Goal: Check status: Check status

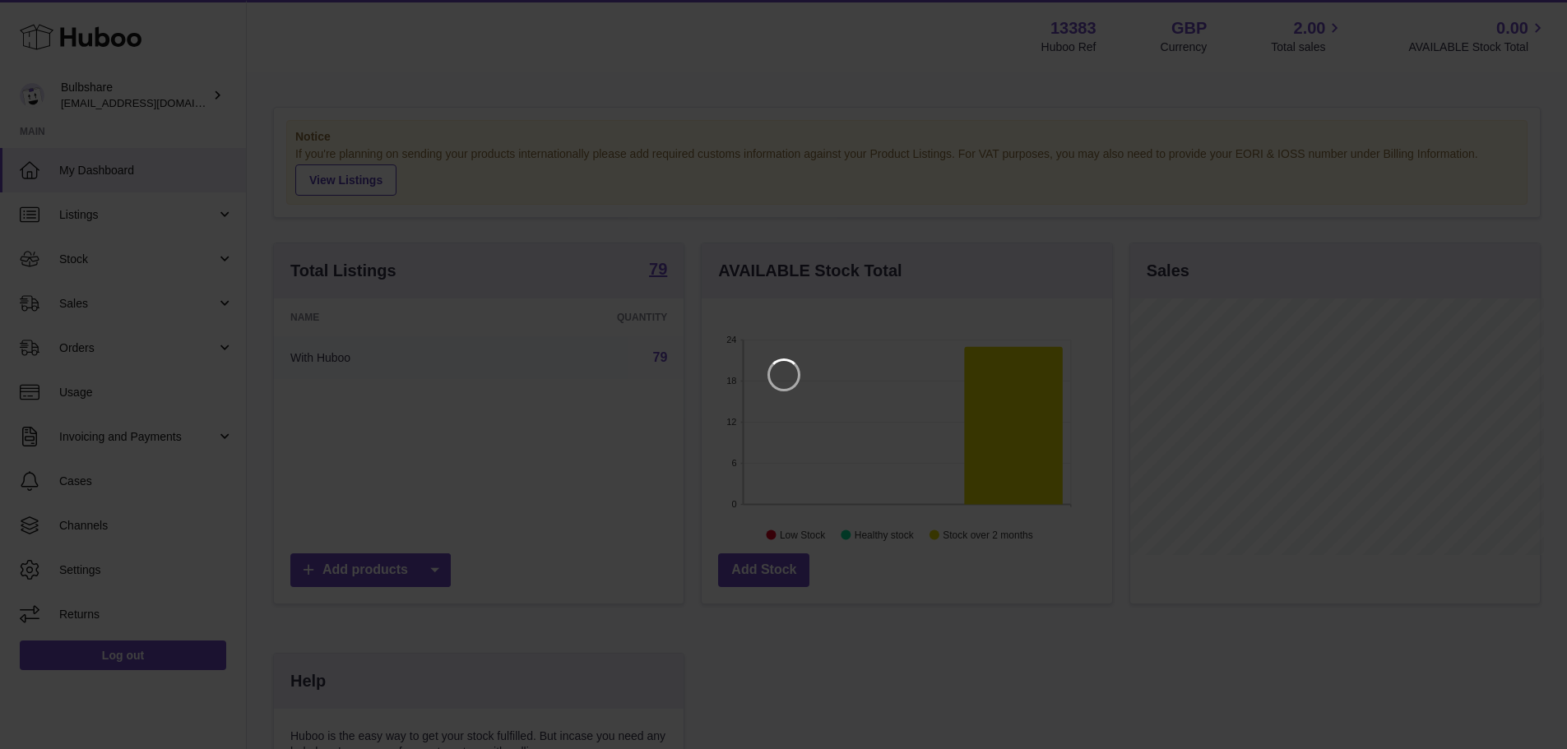
scroll to position [257, 415]
click at [1528, 8] on icon "Close" at bounding box center [1537, 15] width 20 height 20
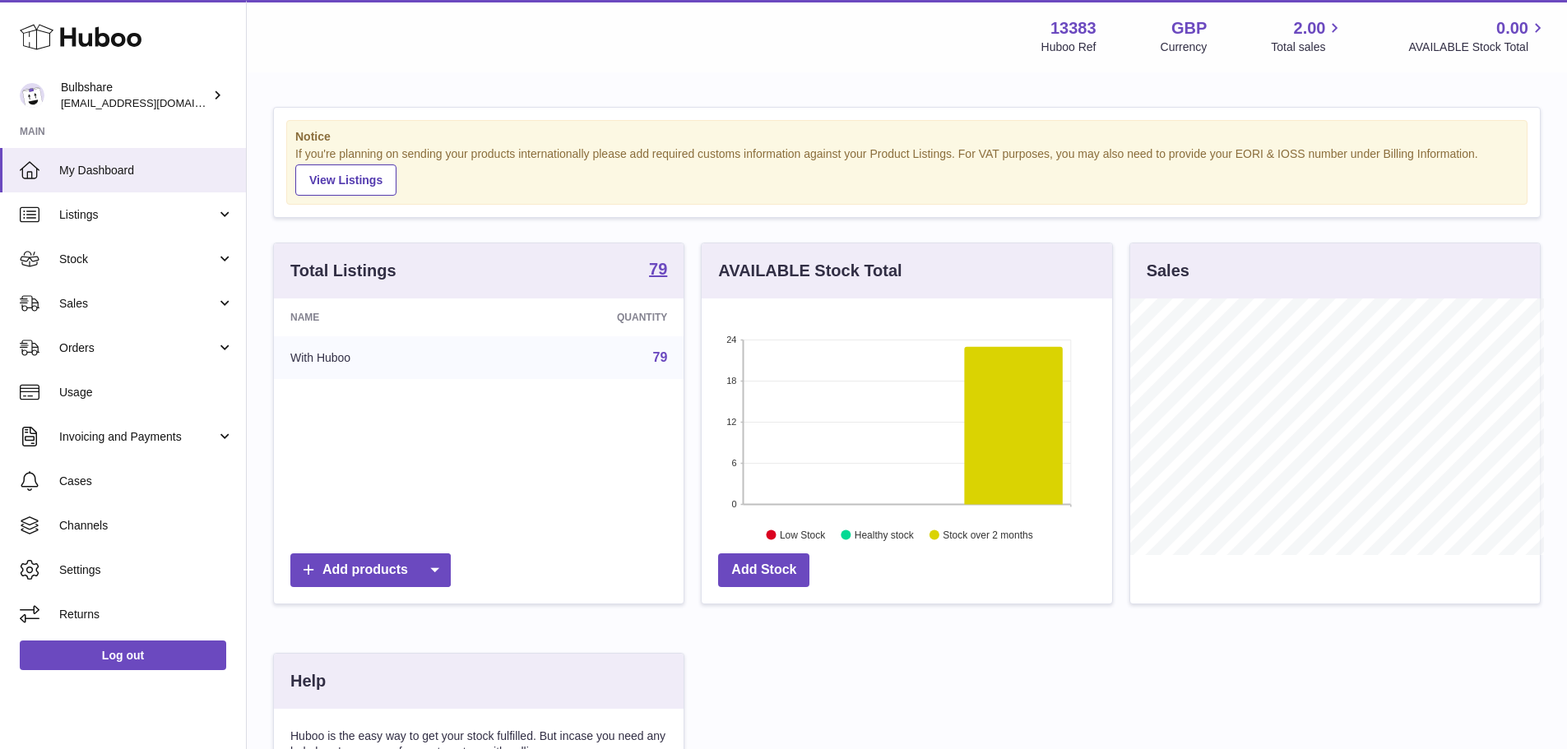
scroll to position [822333, 822180]
click at [90, 309] on span "Sales" at bounding box center [137, 304] width 157 height 16
click at [84, 307] on span "Sales" at bounding box center [137, 304] width 157 height 16
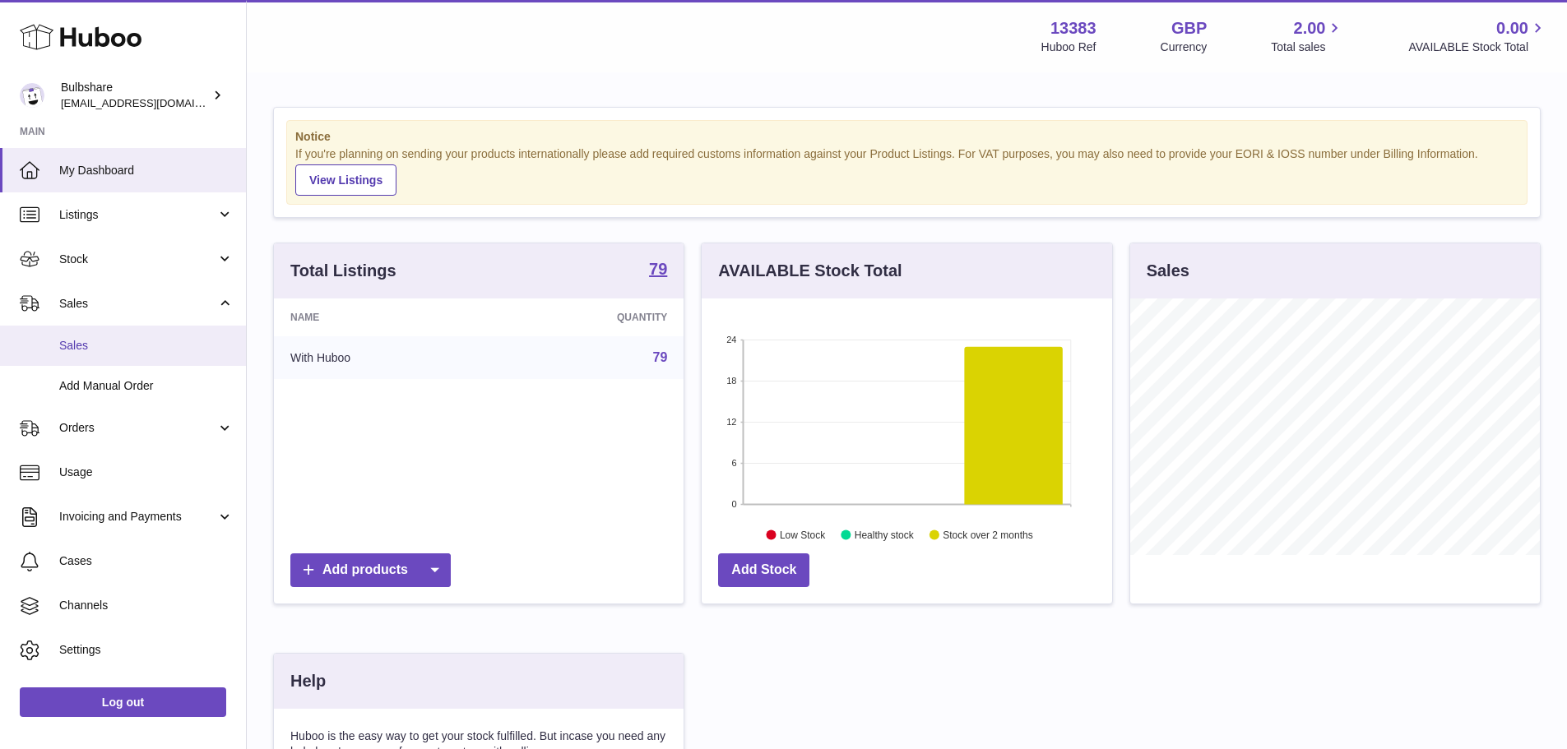
click at [77, 348] on span "Sales" at bounding box center [146, 346] width 174 height 16
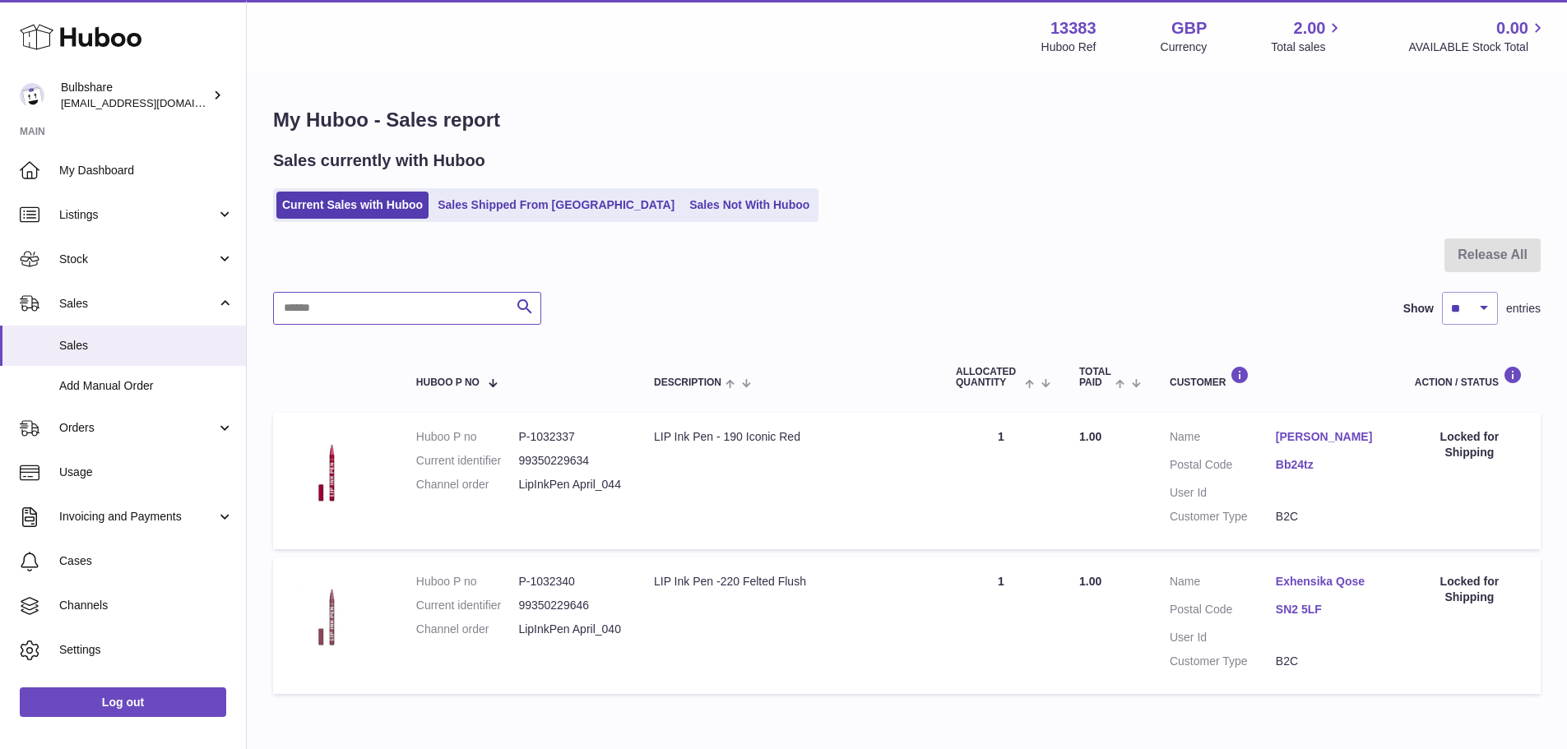
click at [385, 309] on input "text" at bounding box center [407, 308] width 268 height 33
click at [512, 201] on link "Sales Shipped From Huboo" at bounding box center [556, 205] width 248 height 27
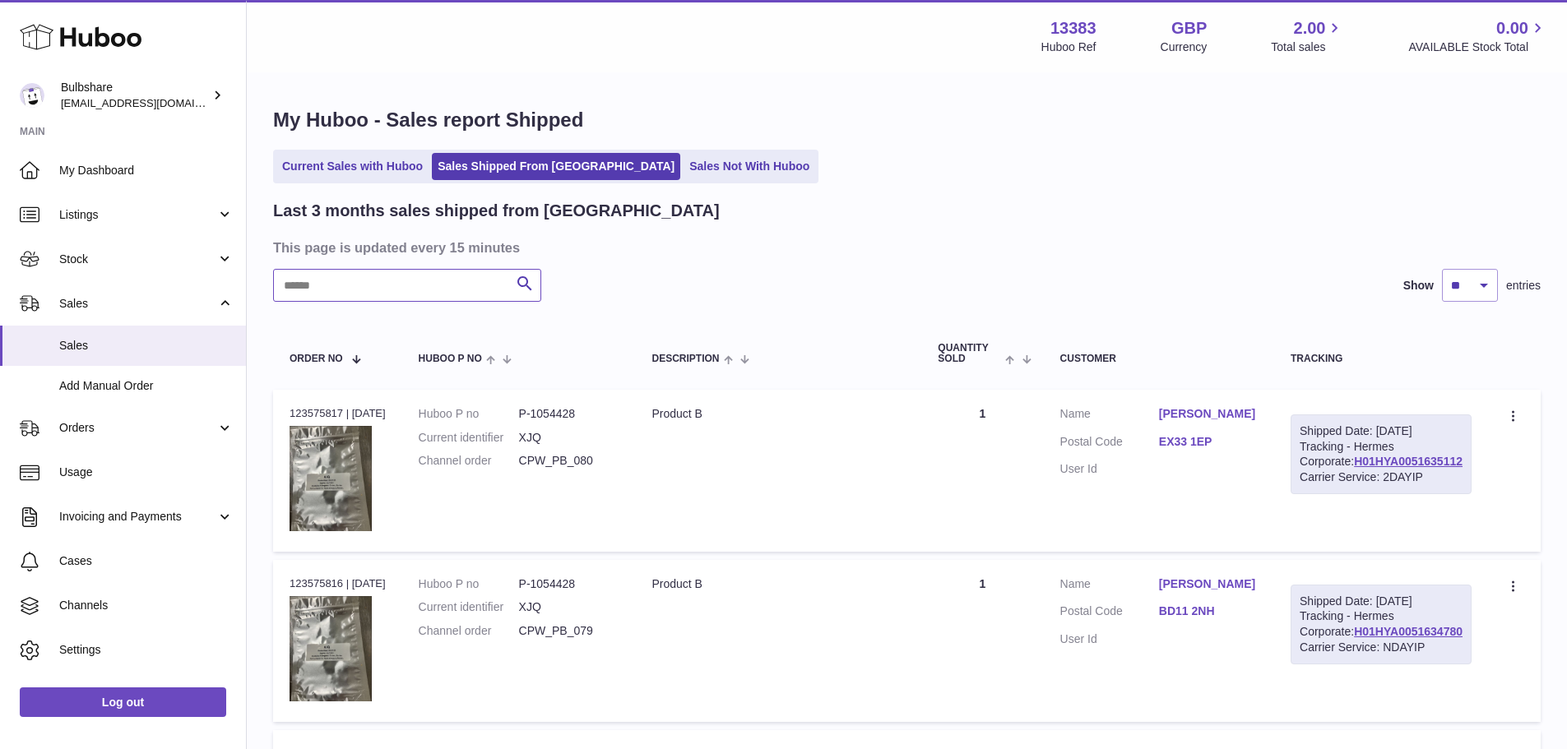
click at [375, 274] on input "text" at bounding box center [407, 285] width 268 height 33
paste input "**********"
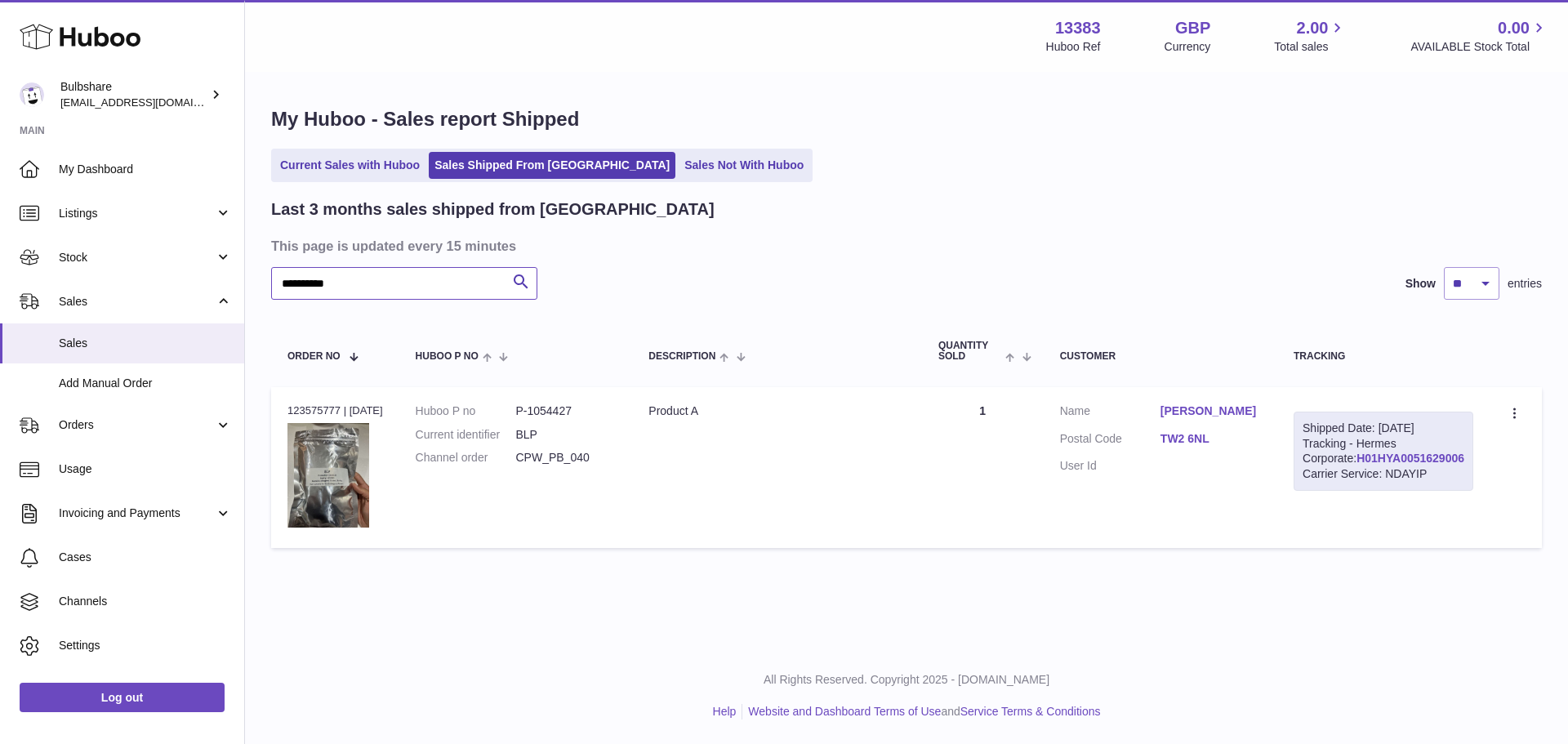
type input "**********"
click at [1362, 465] on link "H01HYA0051629006" at bounding box center [1410, 458] width 108 height 13
